Goal: Task Accomplishment & Management: Manage account settings

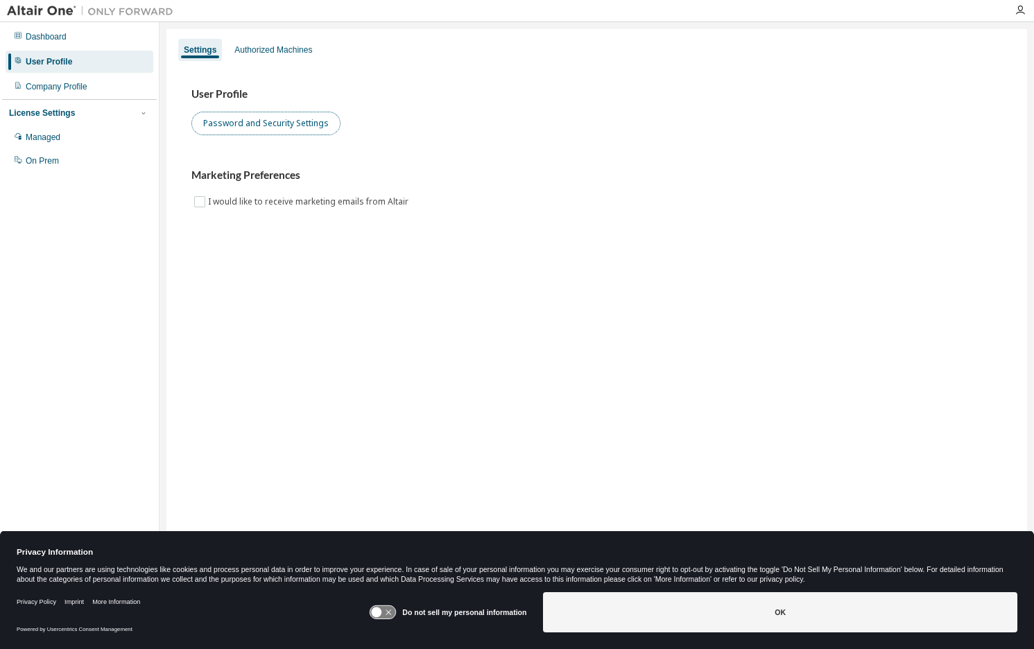
click at [254, 125] on button "Password and Security Settings" at bounding box center [265, 124] width 149 height 24
